Goal: Task Accomplishment & Management: Use online tool/utility

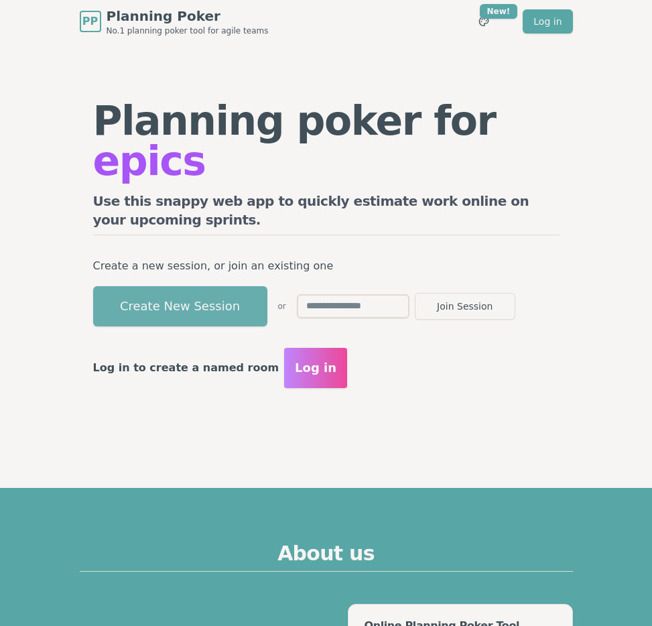
click at [121, 286] on button "Create New Session" at bounding box center [180, 306] width 174 height 40
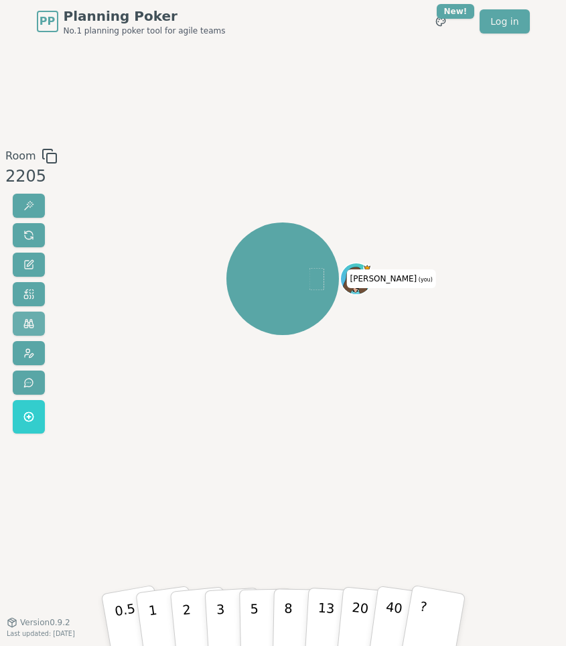
click at [24, 326] on span at bounding box center [28, 323] width 11 height 11
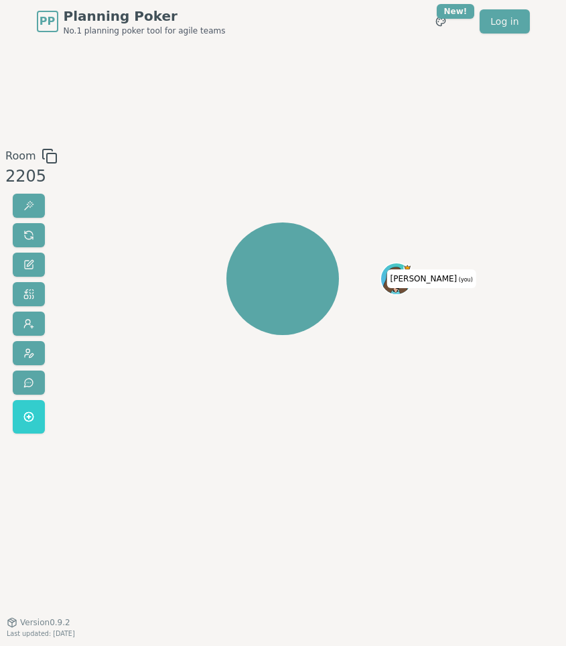
click at [13, 311] on button at bounding box center [29, 323] width 32 height 24
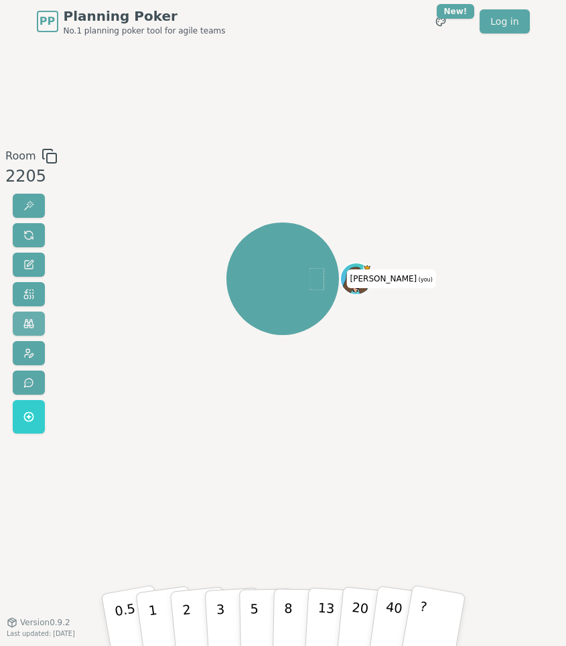
click at [38, 311] on button at bounding box center [29, 323] width 32 height 24
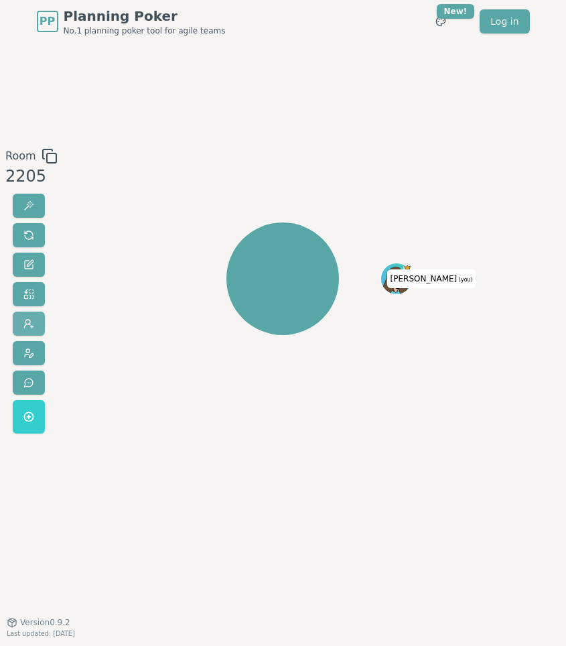
click at [35, 323] on button at bounding box center [29, 323] width 32 height 24
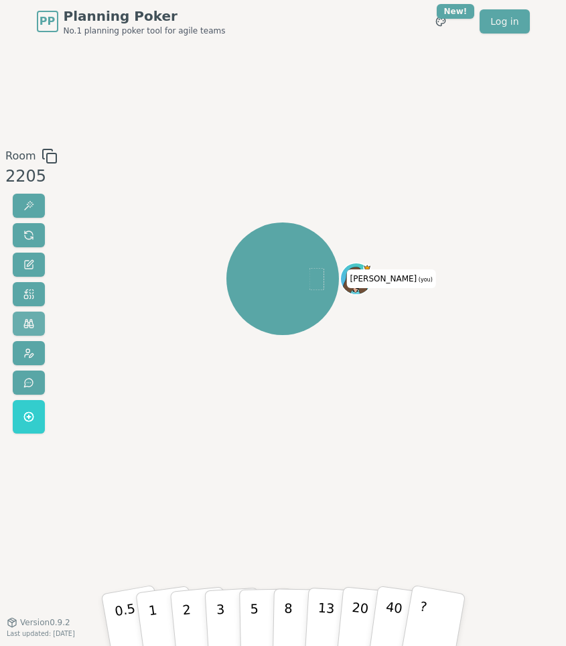
click at [35, 323] on button at bounding box center [29, 323] width 32 height 24
